Goal: Entertainment & Leisure: Consume media (video, audio)

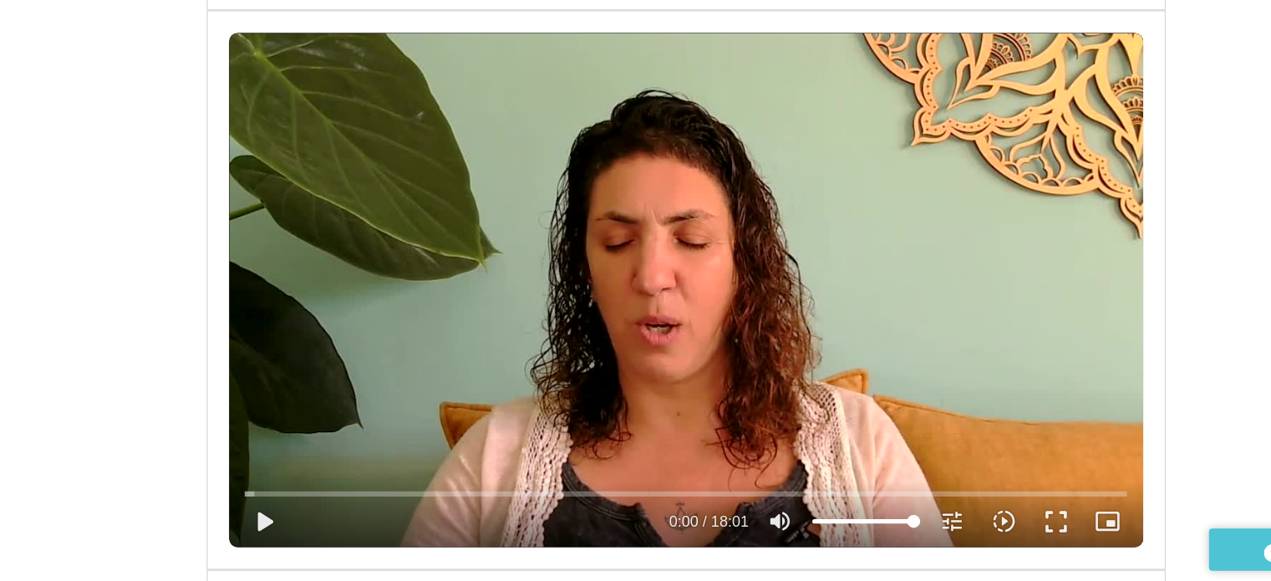
scroll to position [1999, 0]
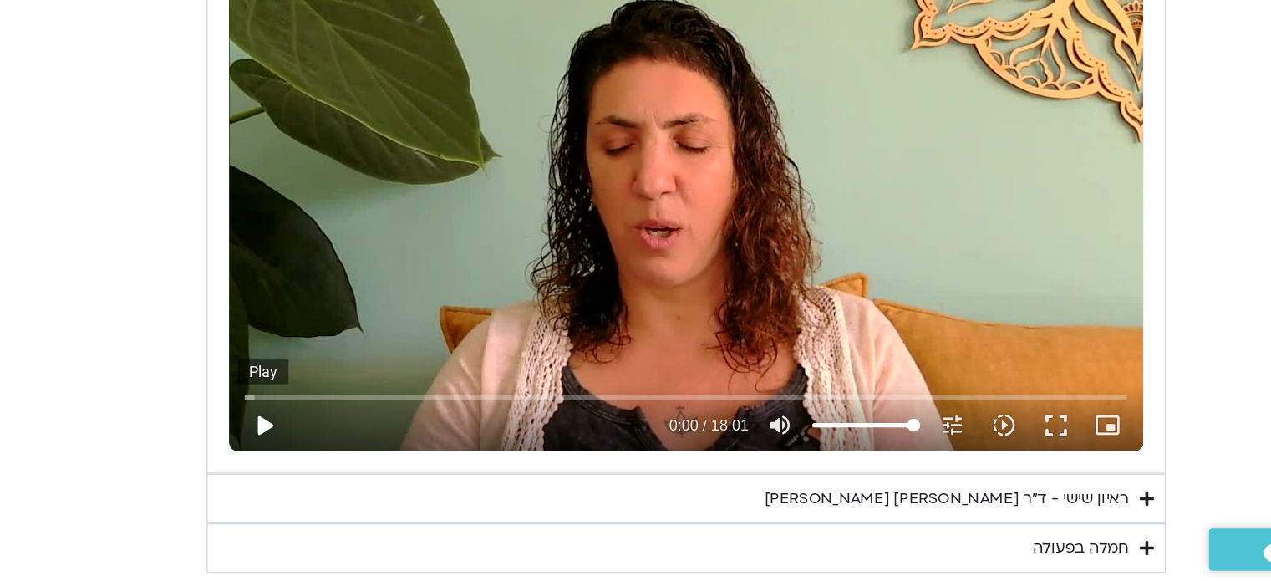
click at [376, 459] on button "play_arrow" at bounding box center [371, 459] width 40 height 40
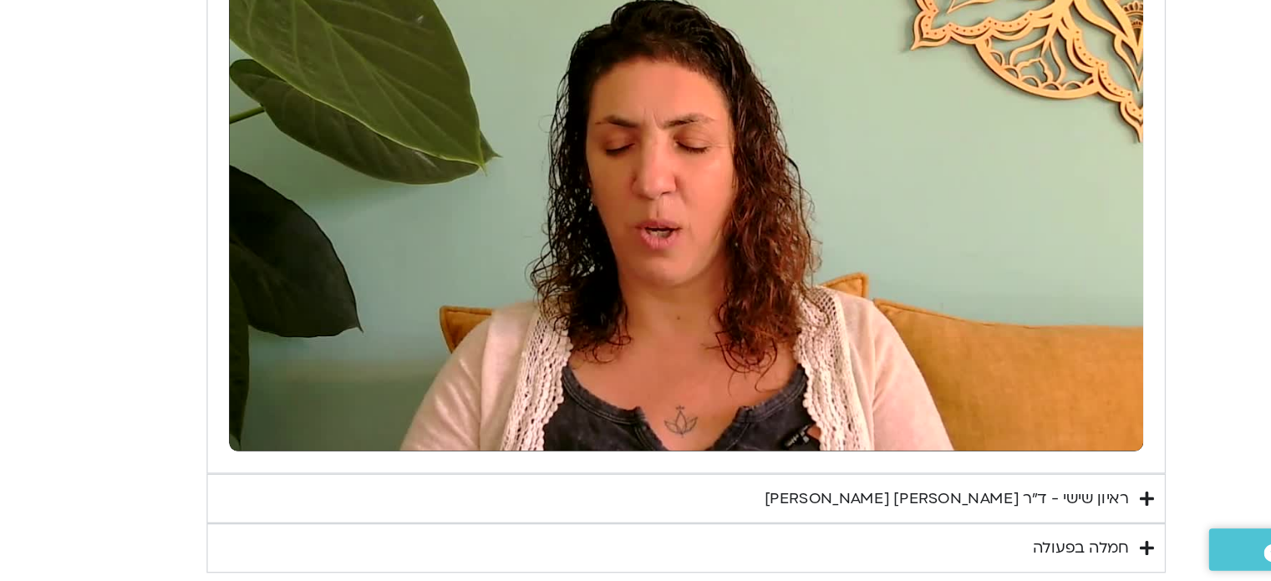
scroll to position [1997, 0]
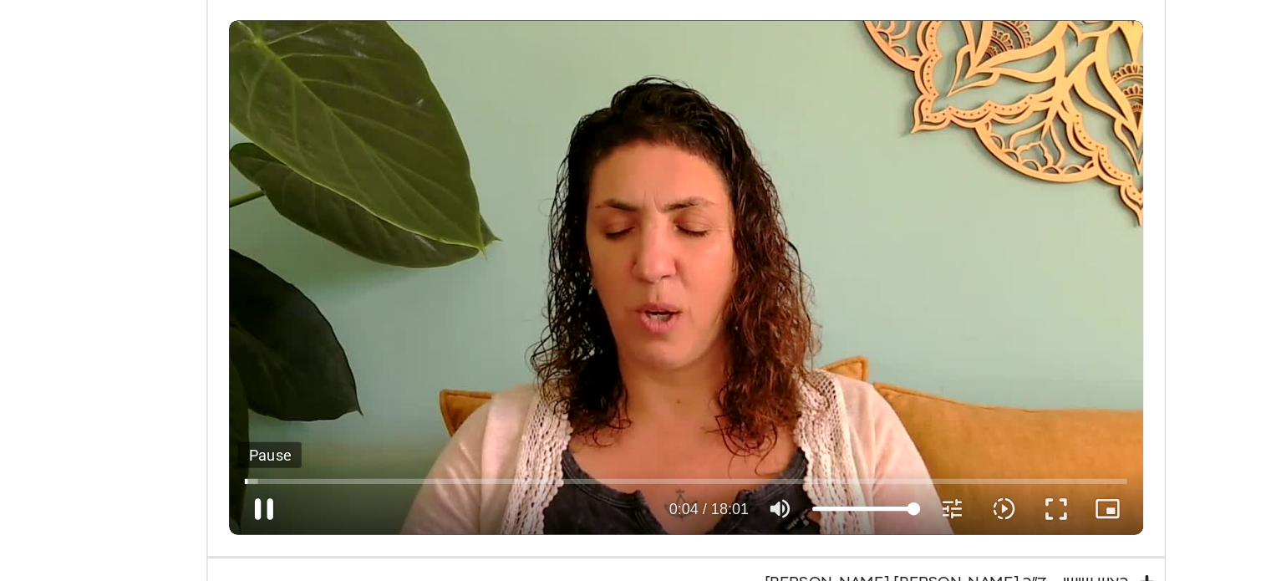
click at [373, 450] on button "pause" at bounding box center [371, 460] width 40 height 40
click at [596, 357] on div "Skip Ad 5:02 play_arrow 0:04 / 18:01 volume_up Mute tune Resolution Auto 720p s…" at bounding box center [698, 281] width 708 height 398
click at [371, 452] on button "pause" at bounding box center [371, 460] width 40 height 40
drag, startPoint x: 360, startPoint y: 439, endPoint x: 338, endPoint y: 428, distance: 24.3
type input "0"
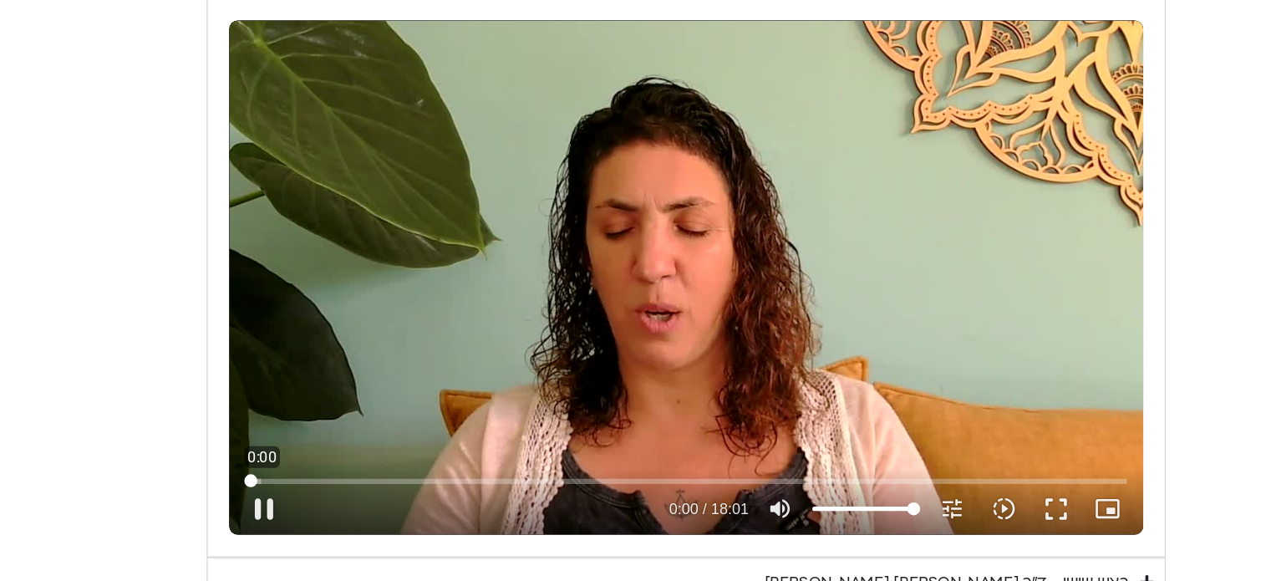
click at [356, 434] on input "Seek" at bounding box center [698, 439] width 684 height 10
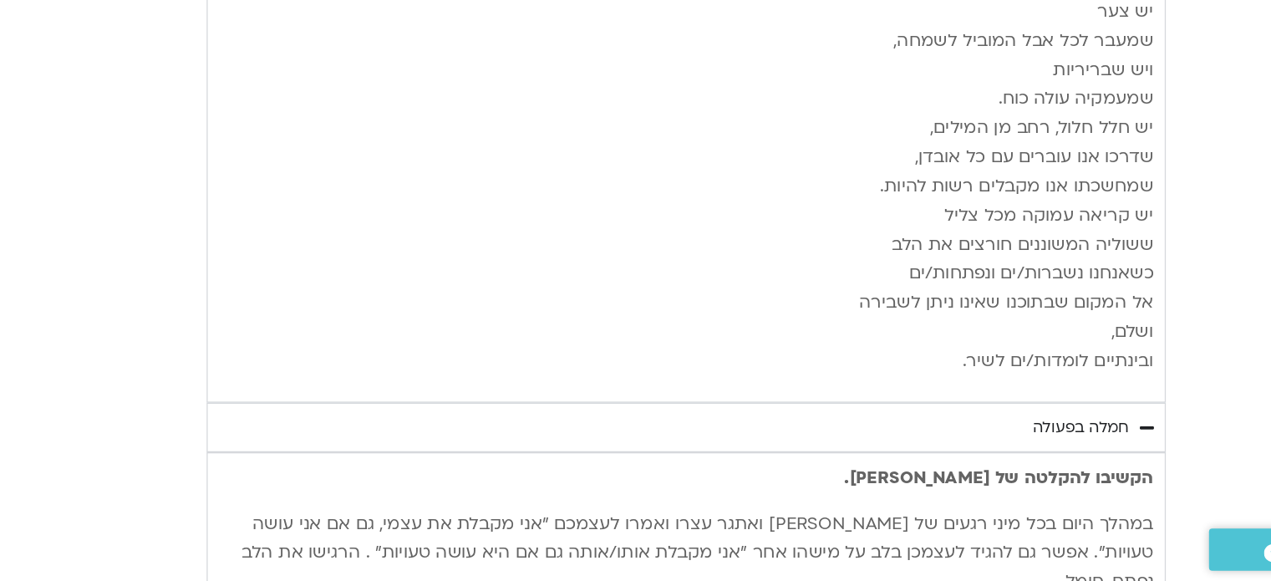
scroll to position [4457, 0]
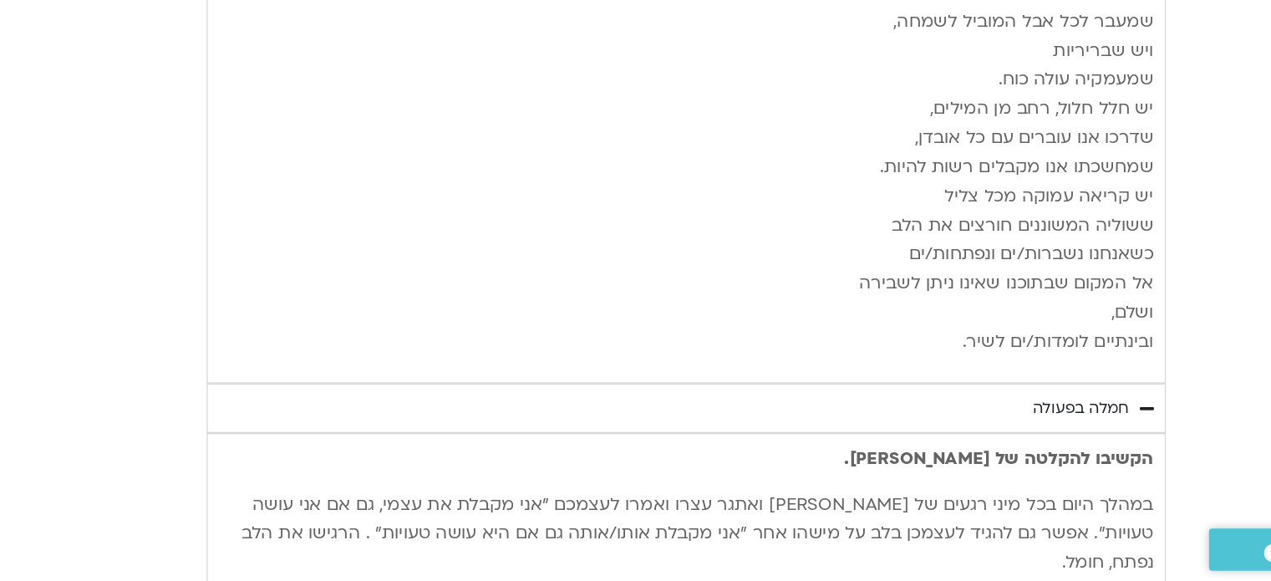
click at [1006, 436] on div "חמלה בפעולה" at bounding box center [1004, 446] width 74 height 20
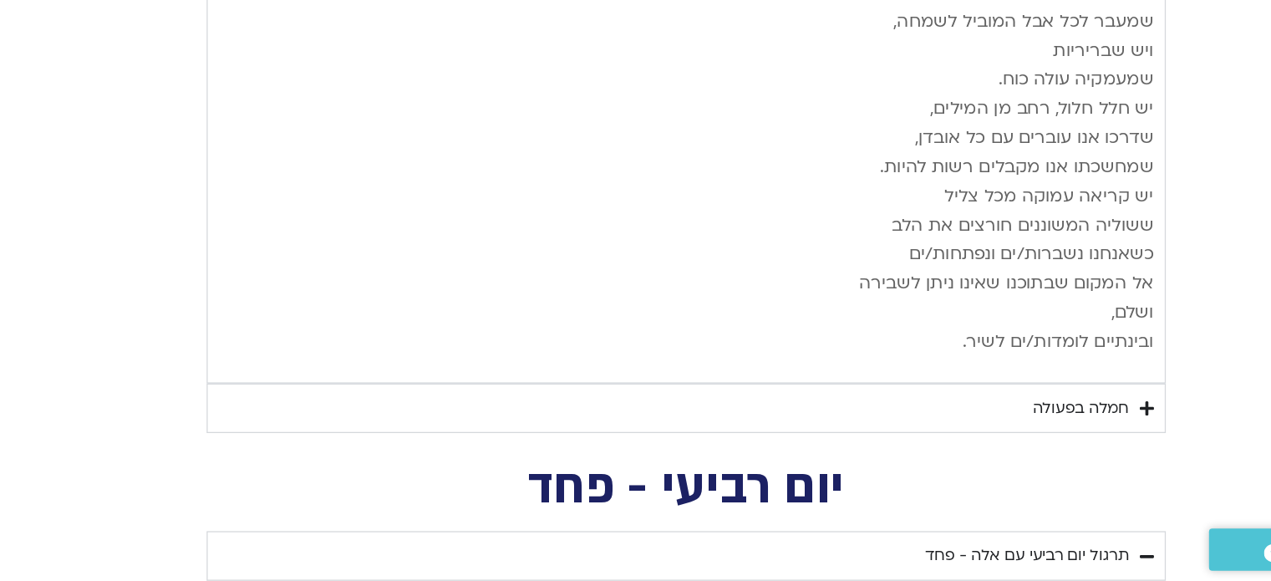
click at [1030, 436] on div "חמלה בפעולה" at bounding box center [1004, 446] width 74 height 20
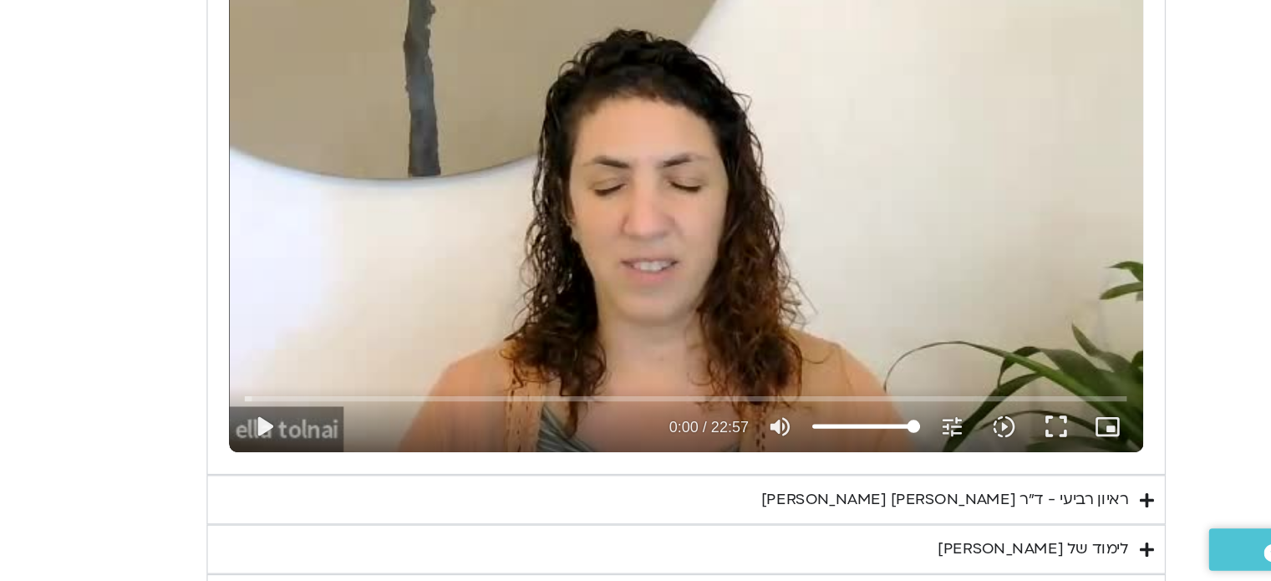
scroll to position [5170, 0]
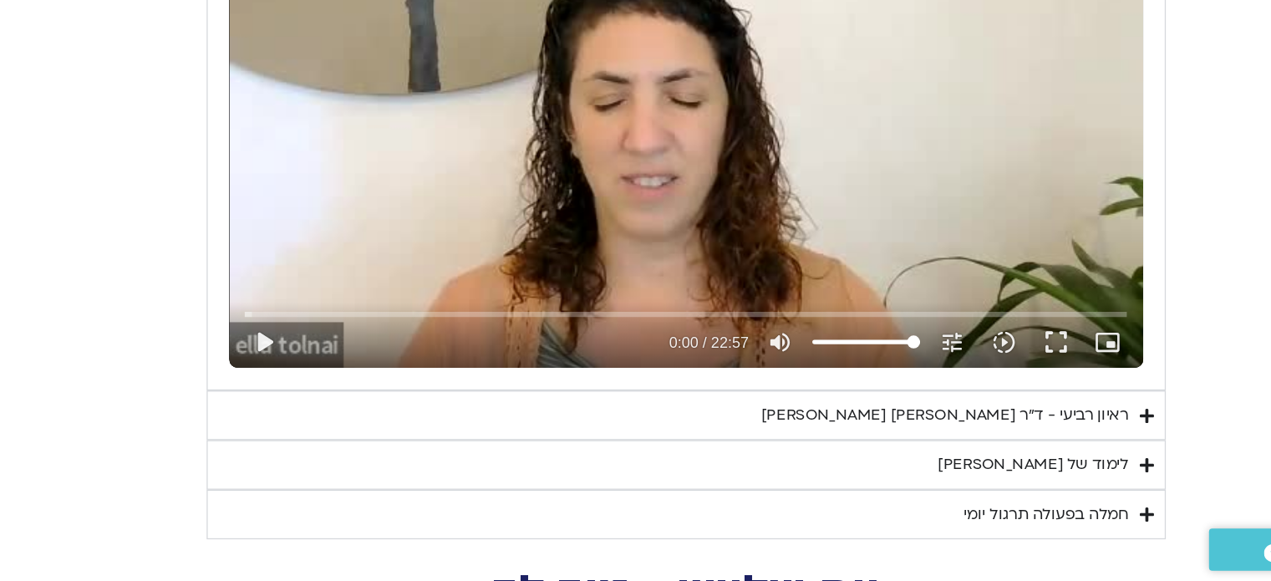
click at [1012, 442] on div "ראיון רביעי - ד"ר [PERSON_NAME] [PERSON_NAME]" at bounding box center [899, 452] width 285 height 20
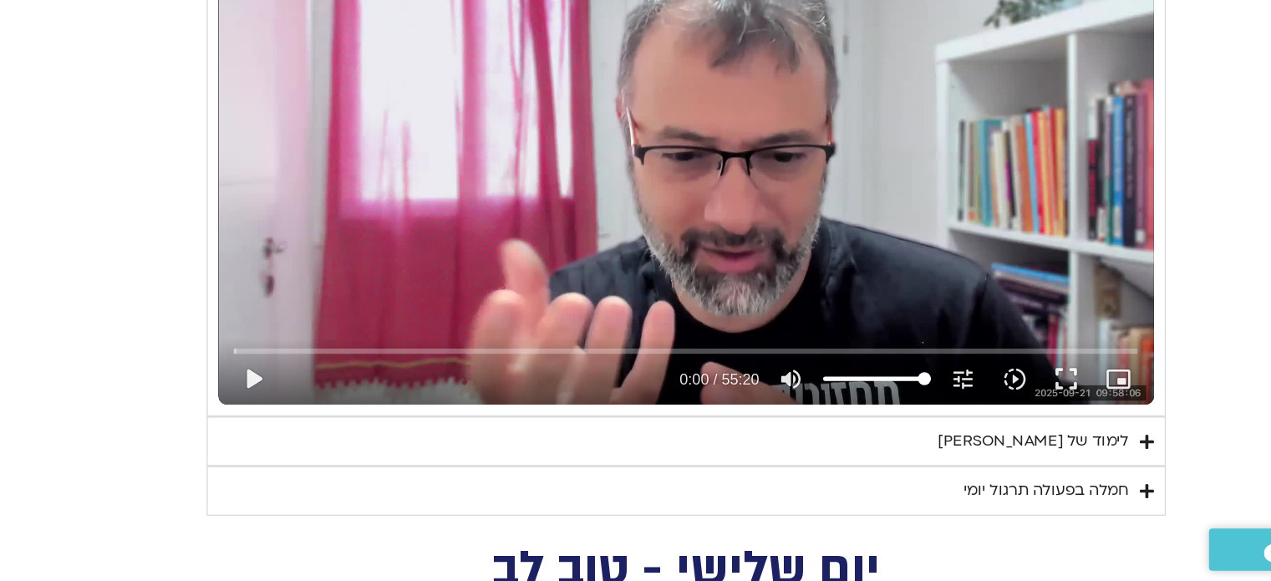
scroll to position [5623, 0]
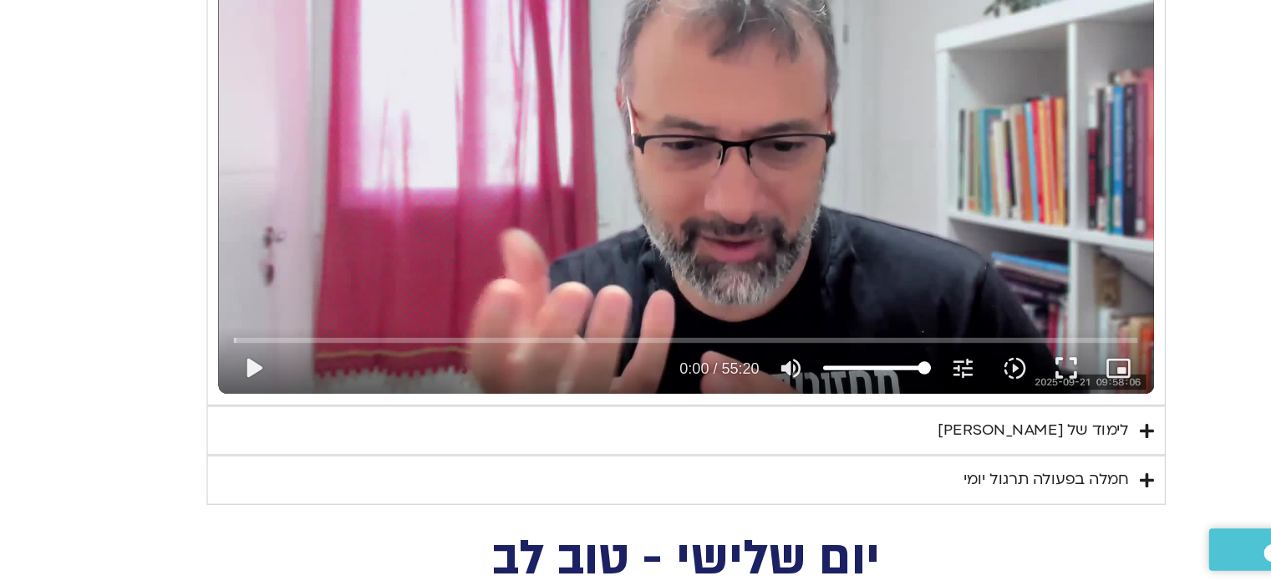
click at [1012, 454] on div "לימוד של [PERSON_NAME]" at bounding box center [968, 464] width 148 height 20
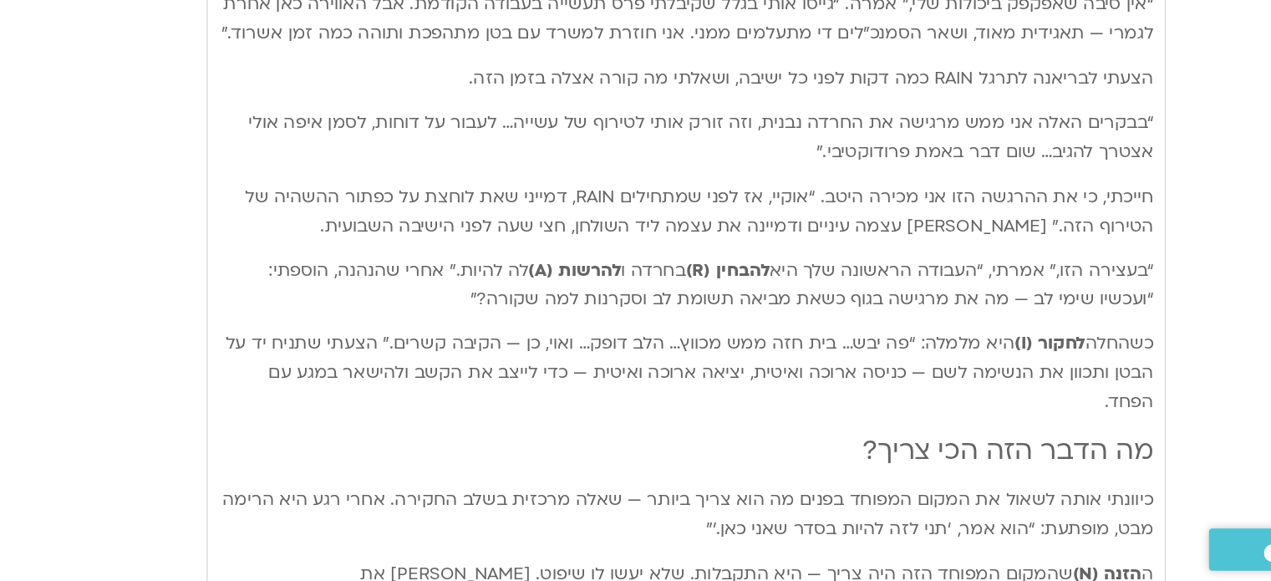
scroll to position [6354, 0]
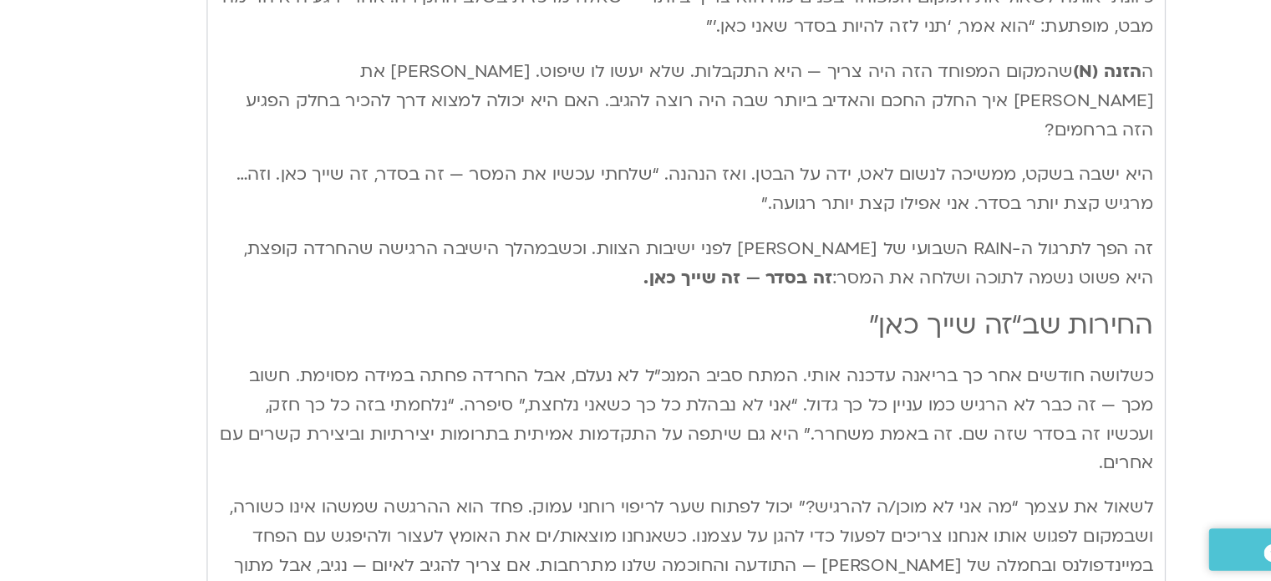
scroll to position [6742, 0]
